Goal: Transaction & Acquisition: Purchase product/service

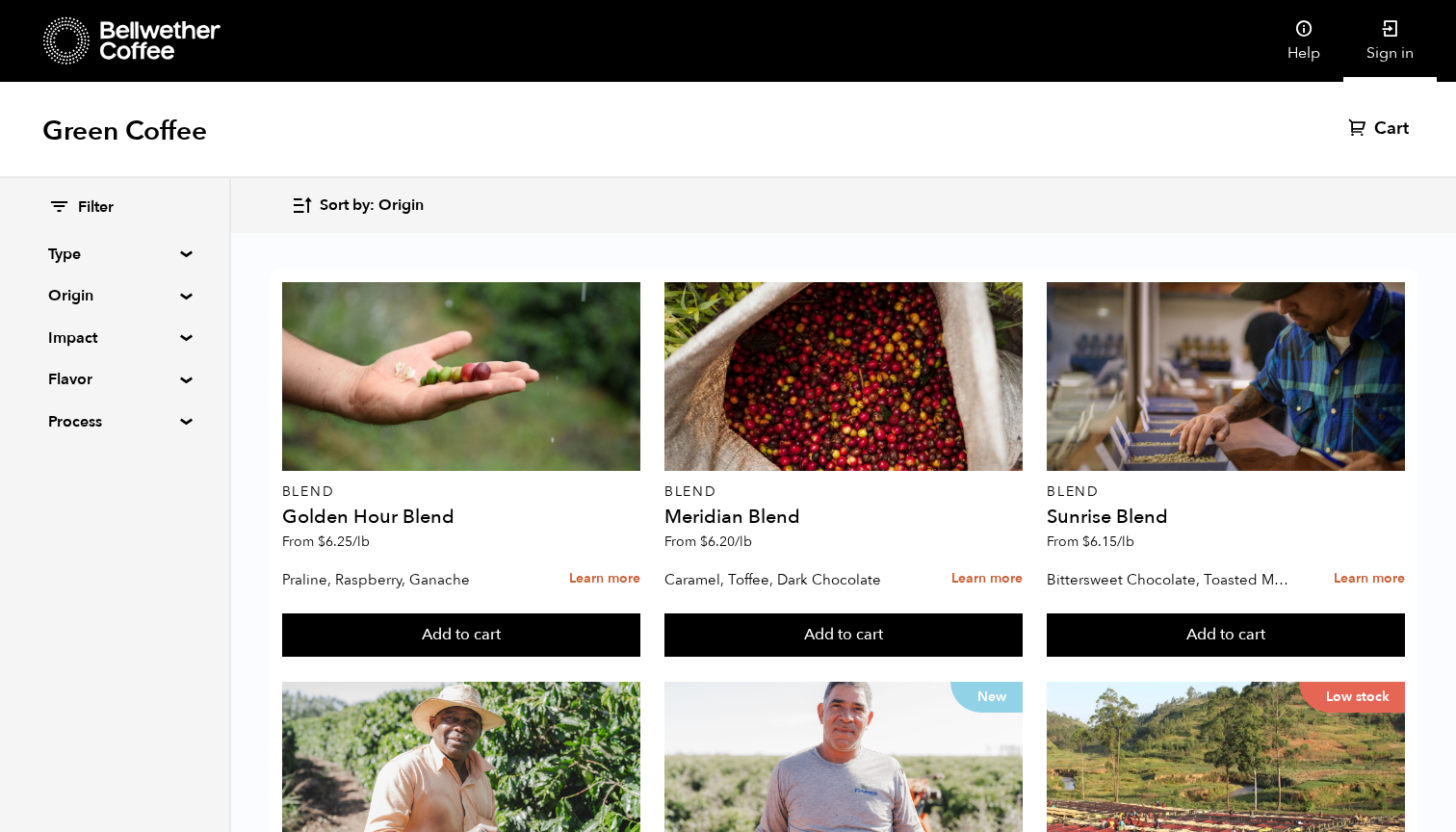
click at [1401, 25] on link "Sign in" at bounding box center [1390, 41] width 93 height 81
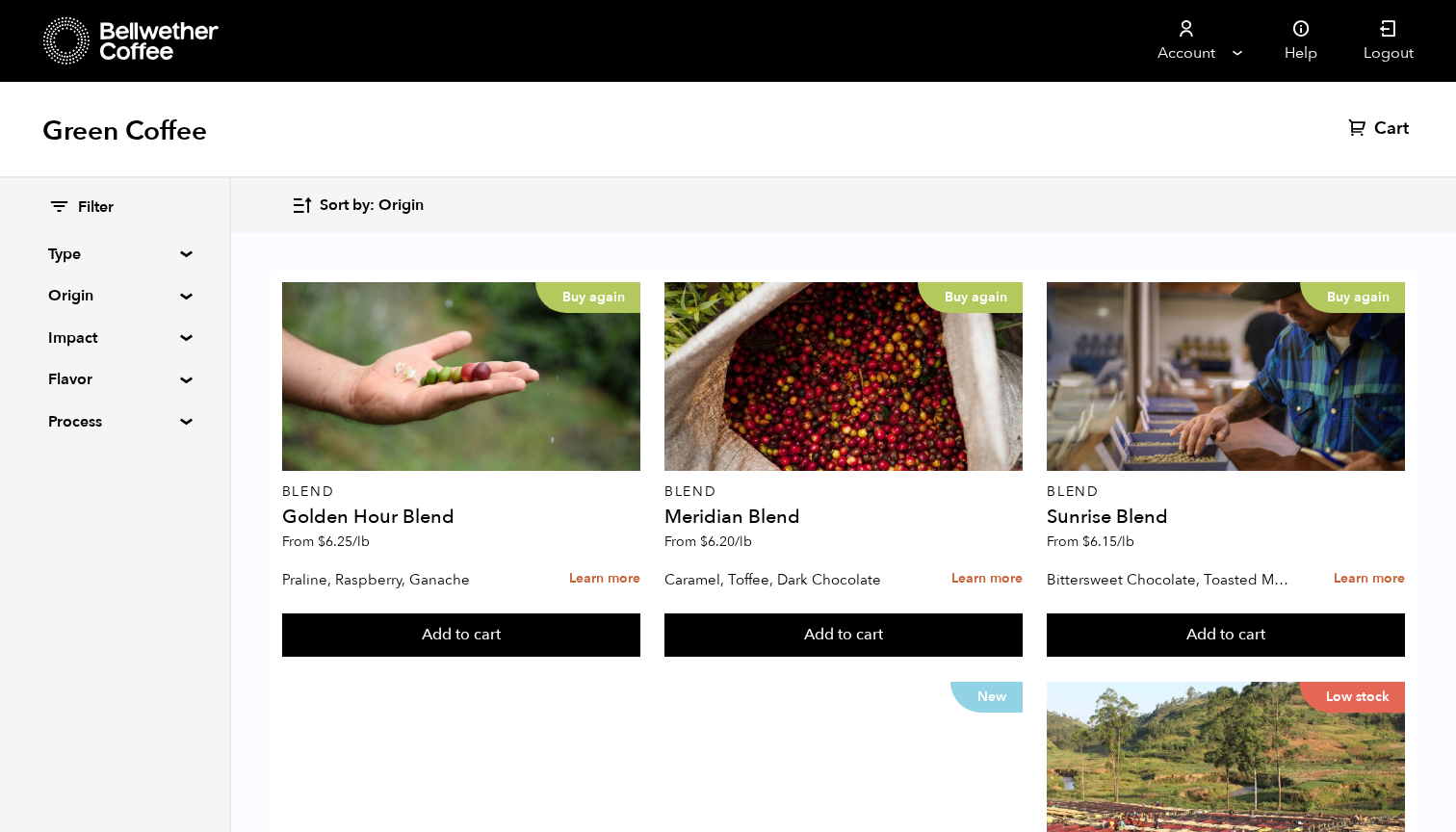
scroll to position [1330, 0]
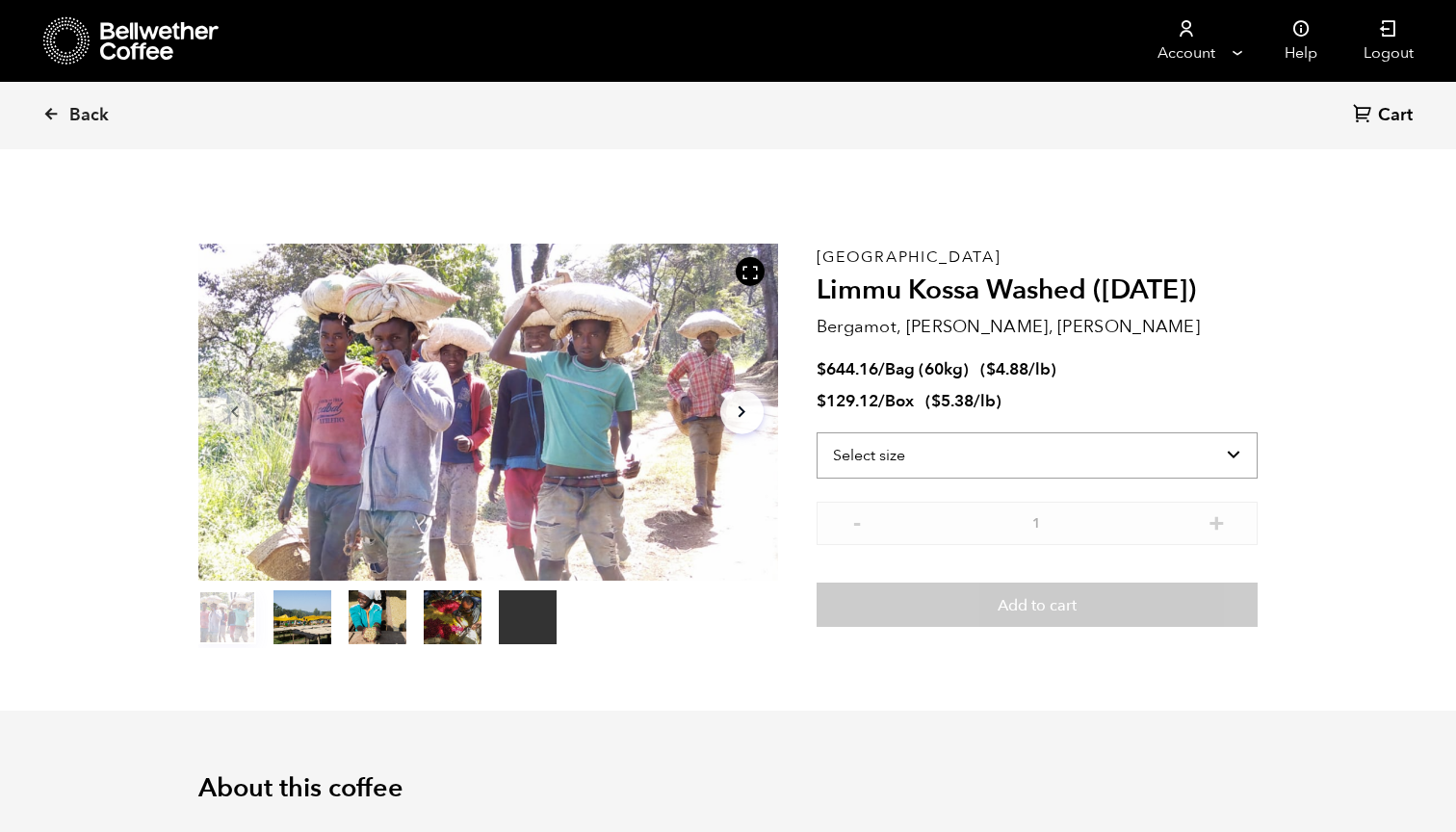
scroll to position [838, 1026]
select select "bag-3"
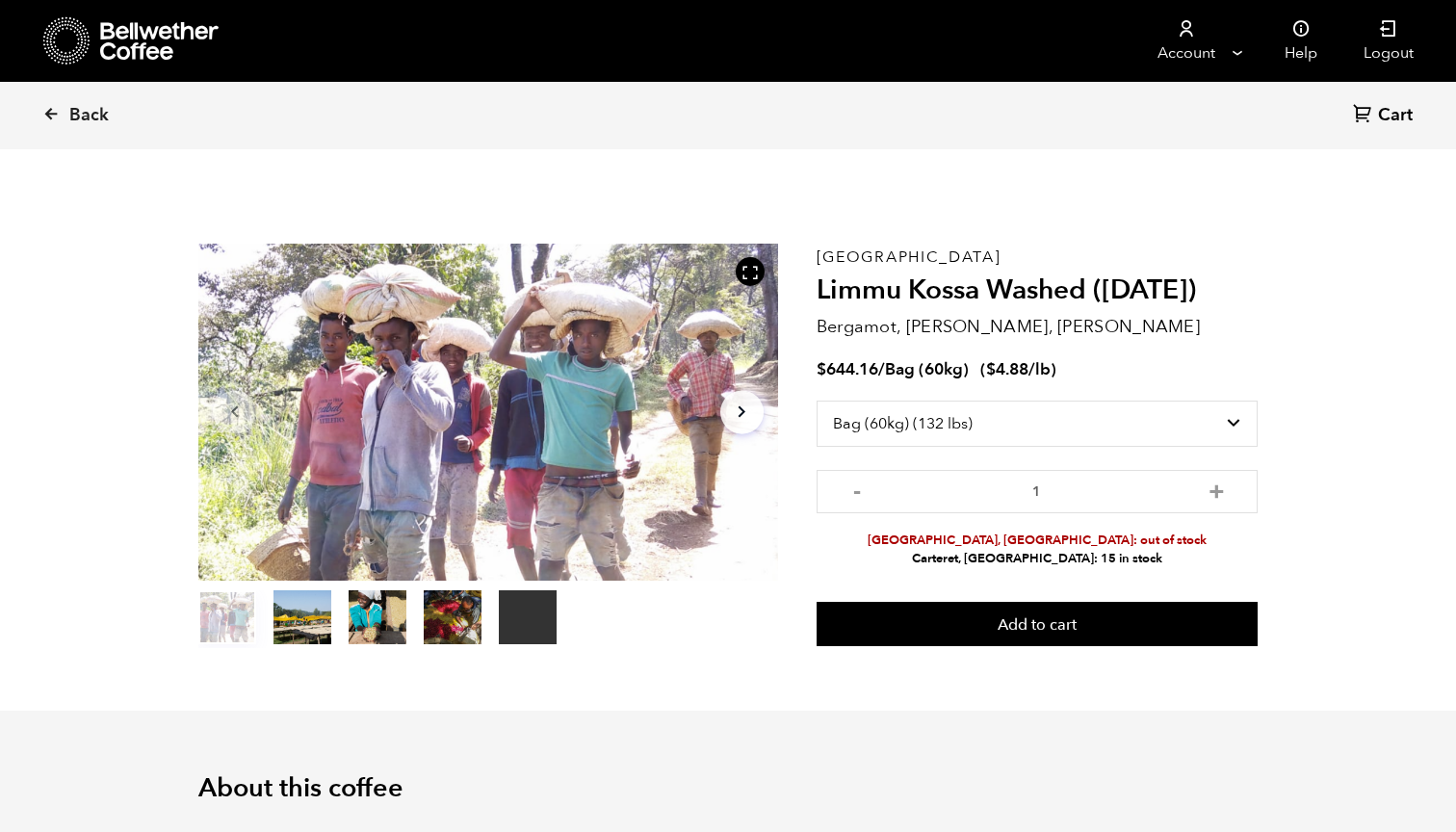
click at [1273, 371] on section "Your browser does not support the video tag. Item 1 of 5 Your browser does not …" at bounding box center [728, 446] width 1155 height 529
click at [57, 112] on icon at bounding box center [51, 113] width 17 height 17
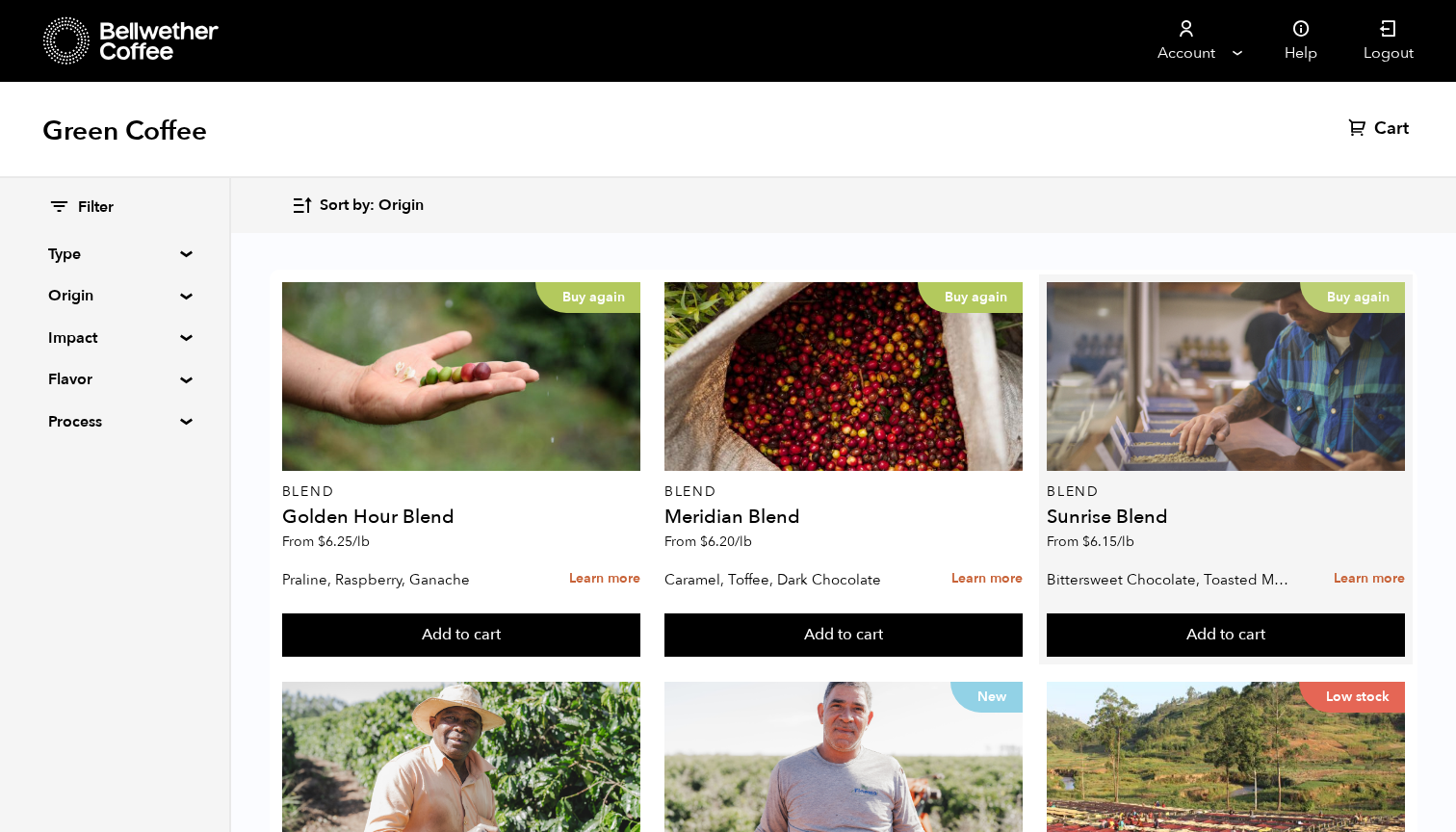
click at [1145, 410] on div "Buy again" at bounding box center [1226, 376] width 359 height 189
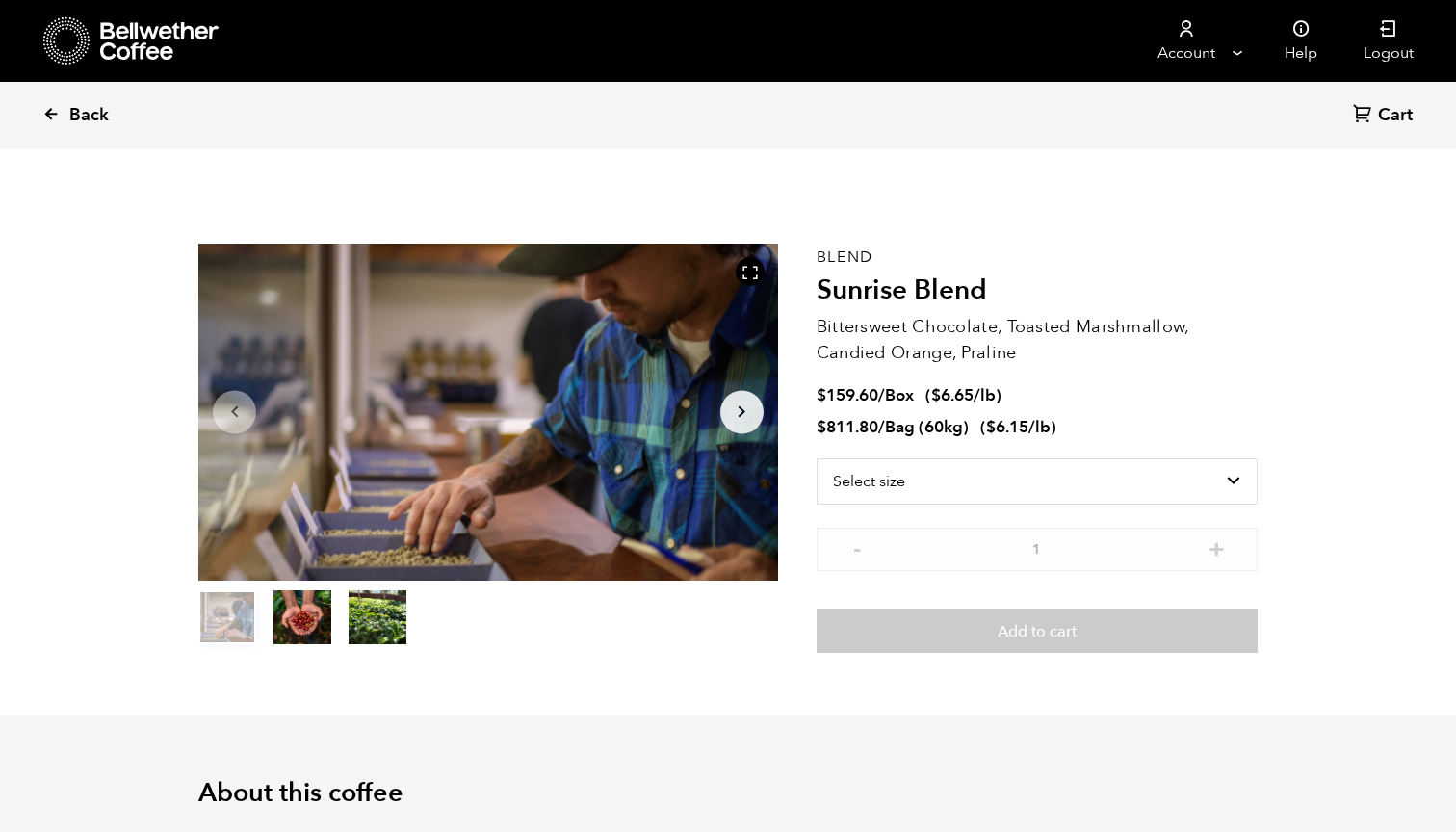
click at [76, 109] on span "Back" at bounding box center [89, 115] width 40 height 23
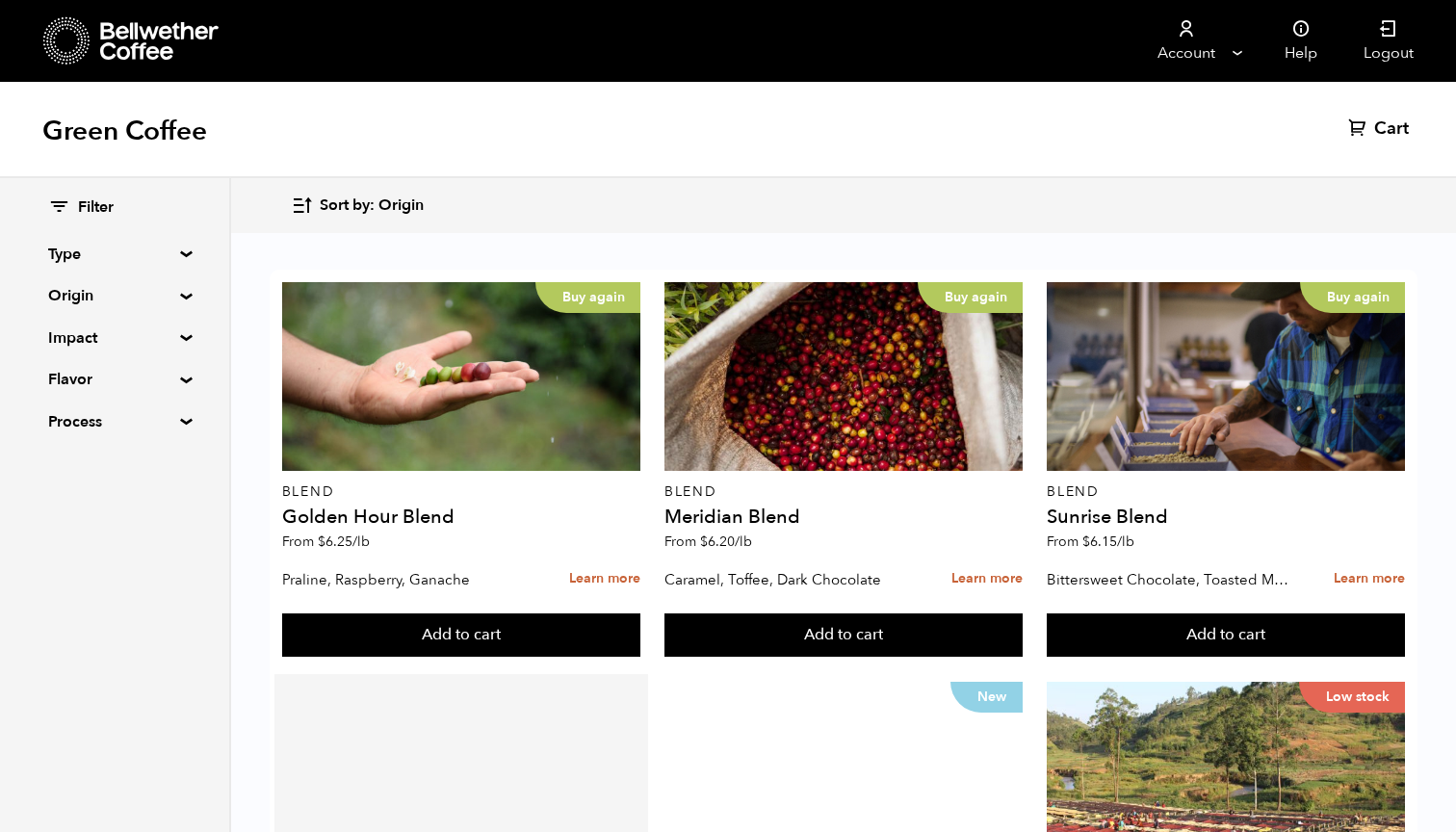
scroll to position [573, 0]
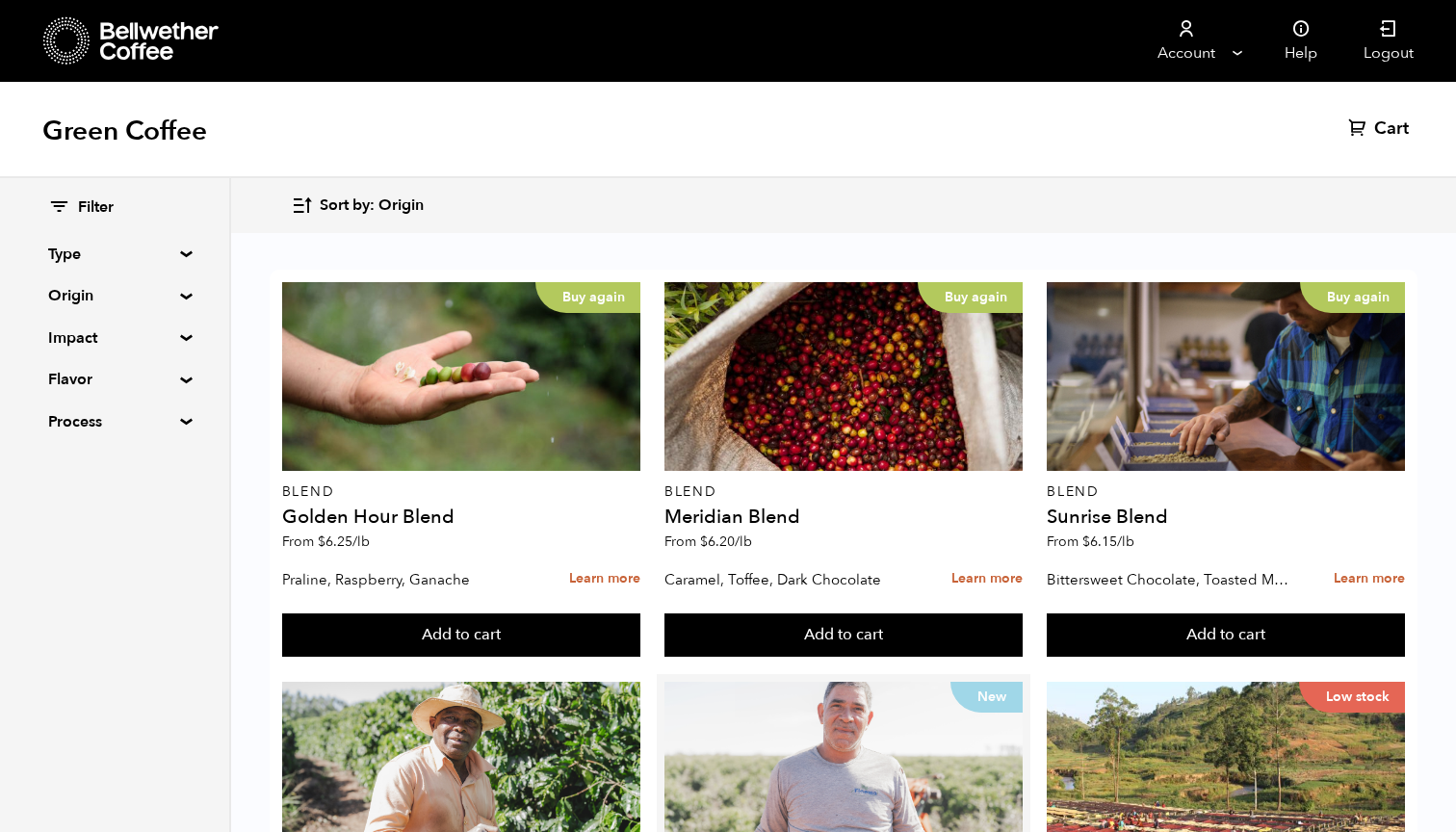
click at [826, 682] on div "New" at bounding box center [844, 776] width 359 height 189
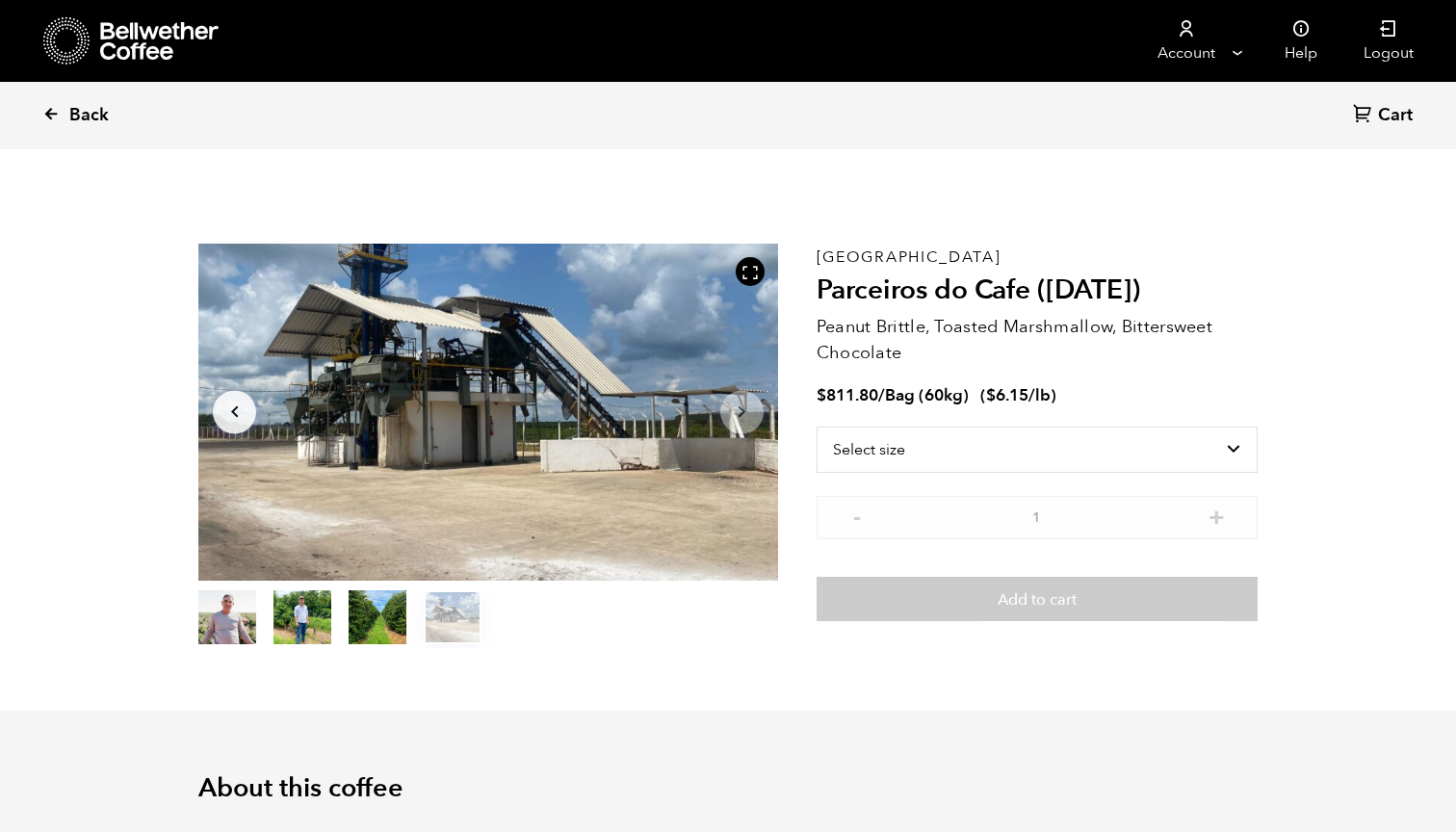
click at [71, 118] on span "Back" at bounding box center [89, 115] width 40 height 23
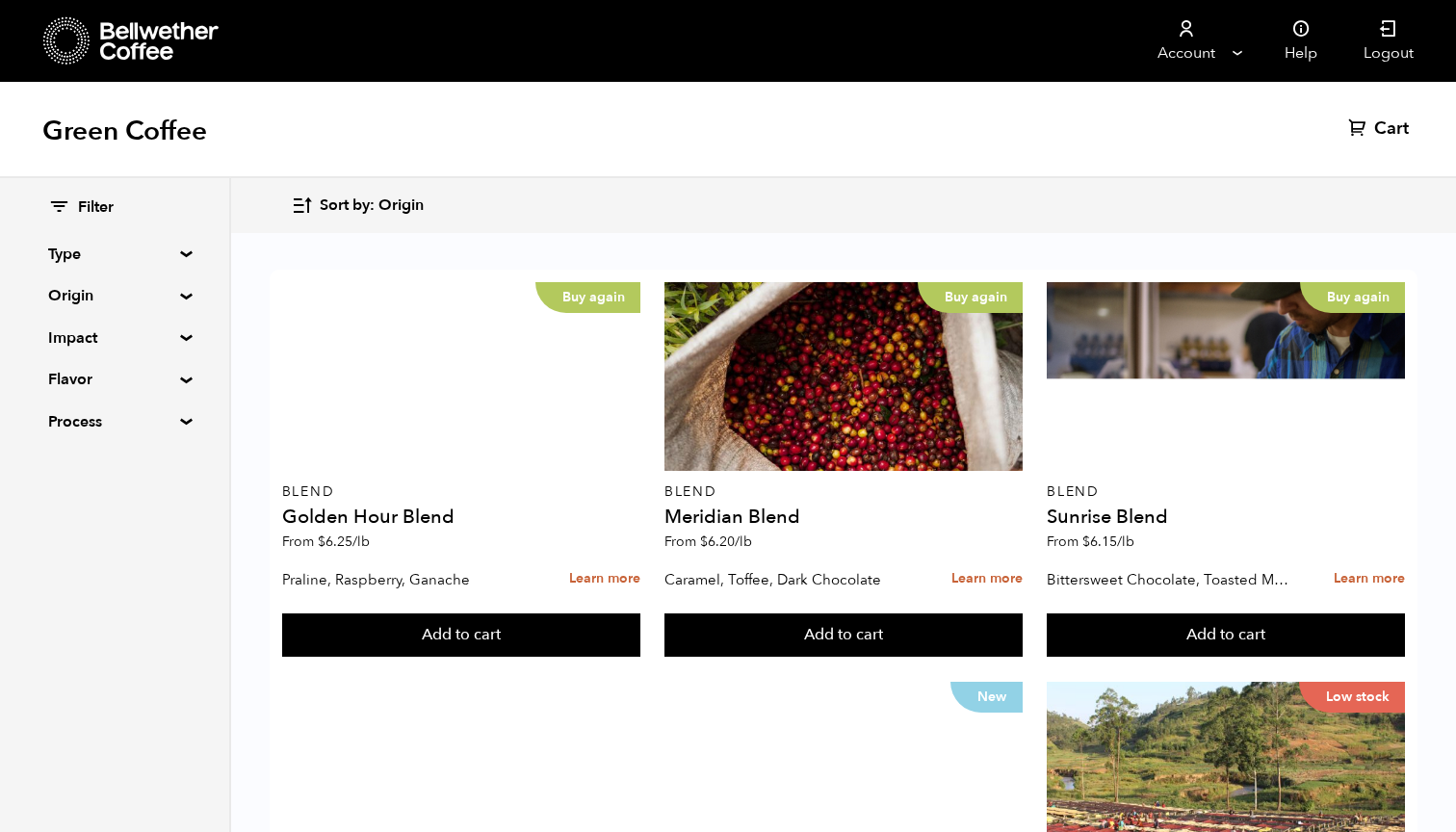
scroll to position [378, 0]
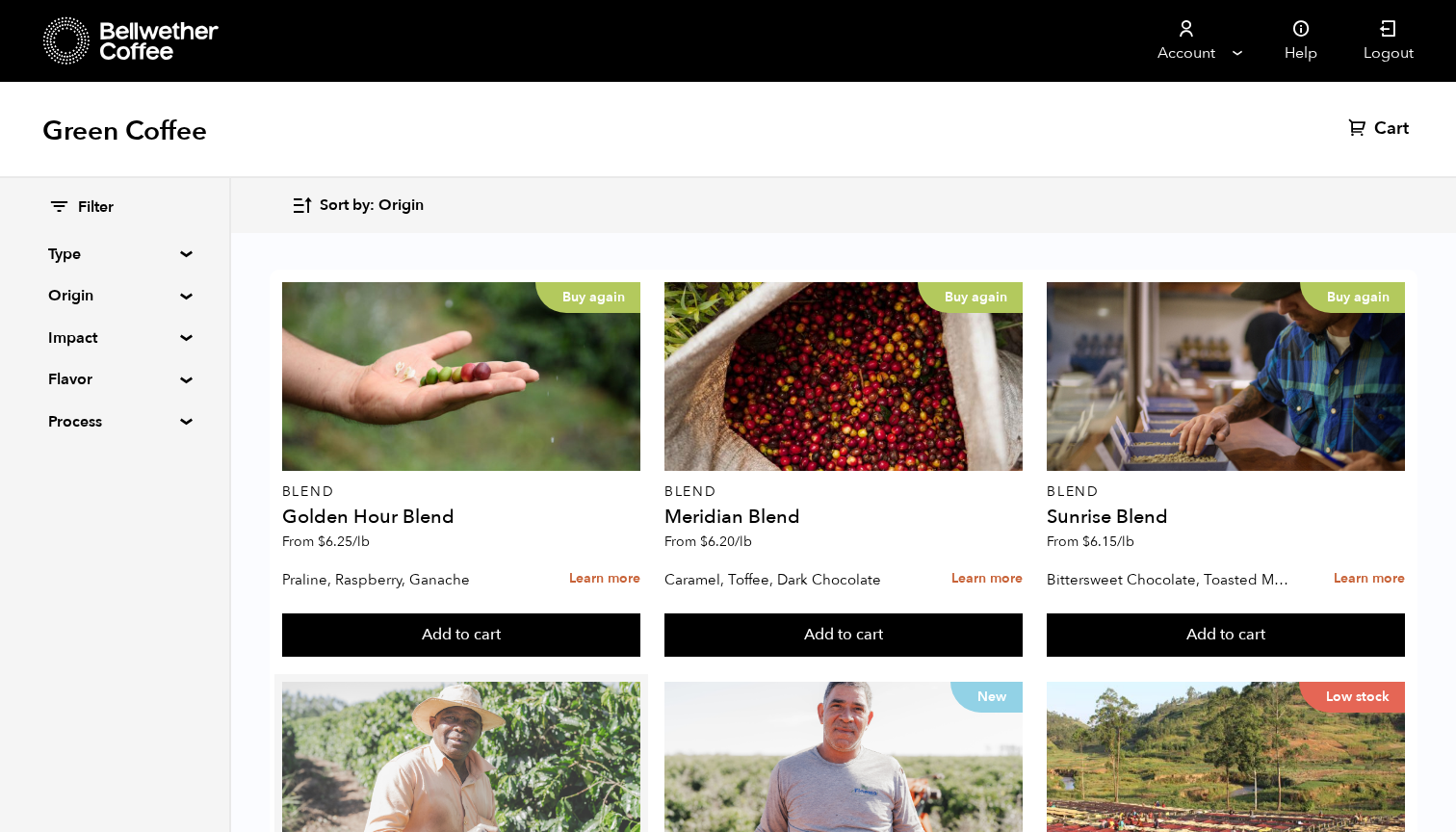
click at [481, 682] on div at bounding box center [461, 776] width 359 height 189
click at [491, 682] on div at bounding box center [461, 776] width 359 height 189
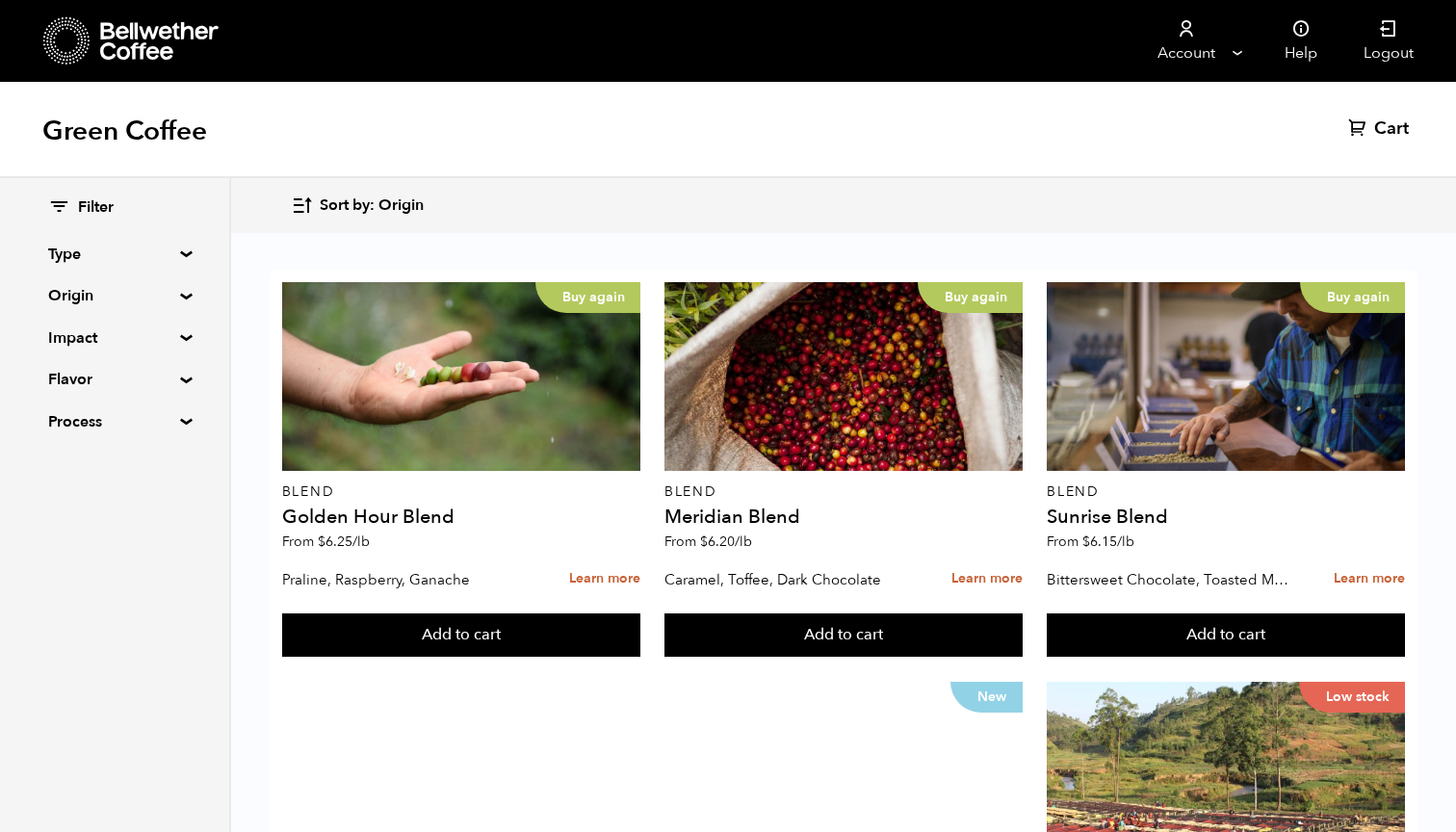
scroll to position [387, 0]
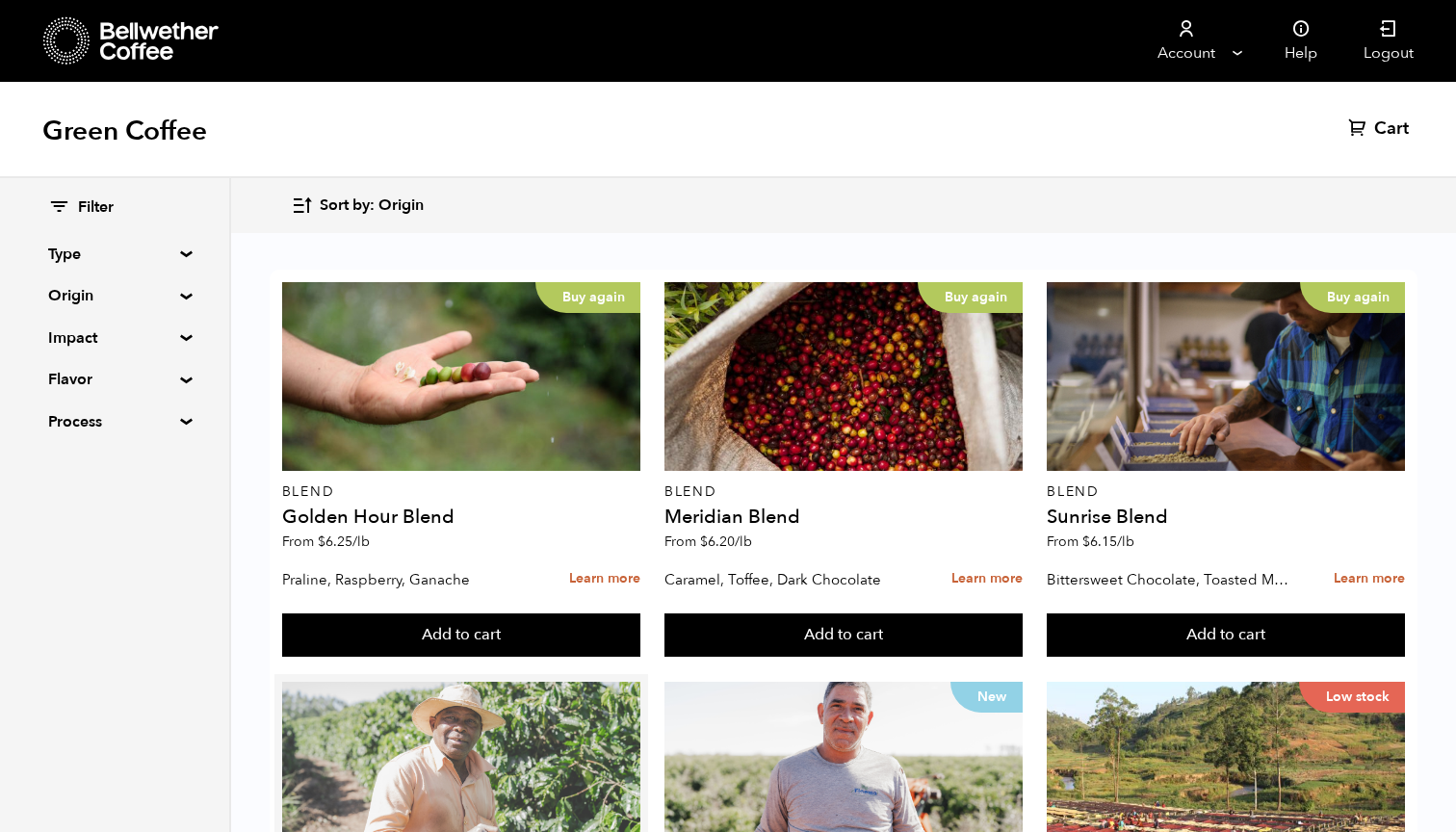
click at [495, 682] on div at bounding box center [461, 776] width 359 height 189
